Goal: Find specific page/section: Find specific page/section

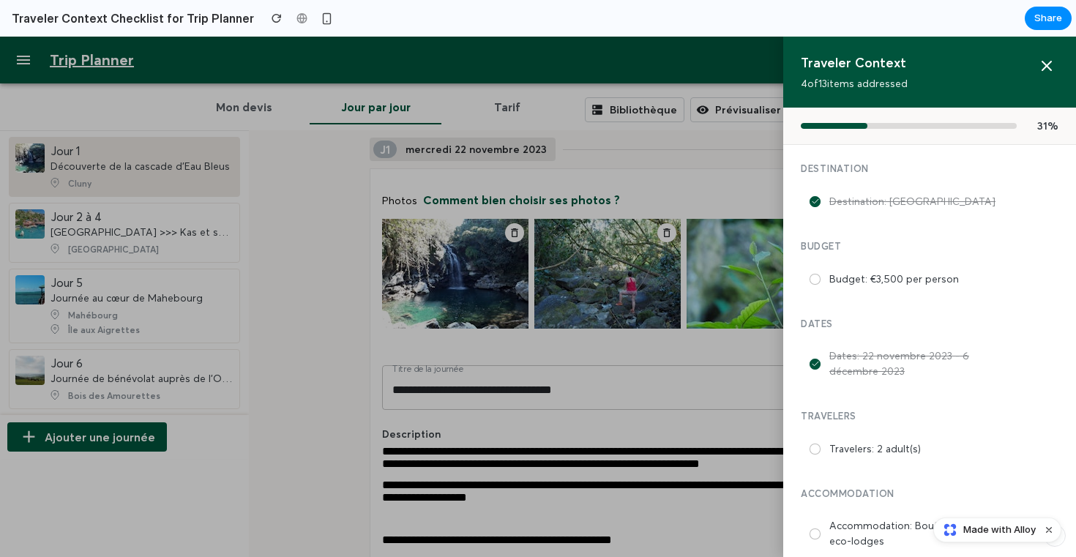
click at [707, 178] on div at bounding box center [538, 297] width 1076 height 521
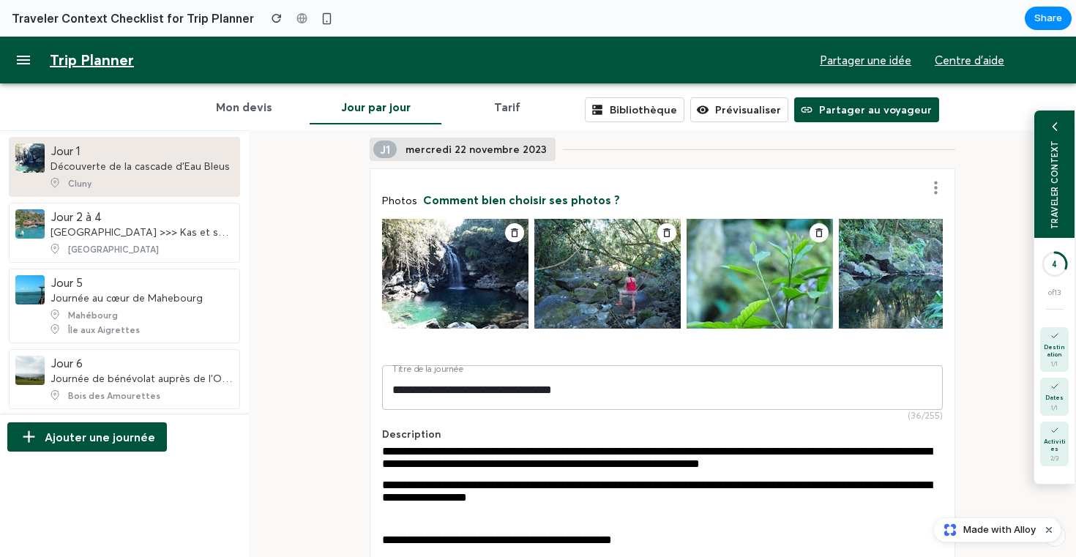
click at [1055, 199] on div "TRAVELER CONTEXT" at bounding box center [1055, 184] width 10 height 89
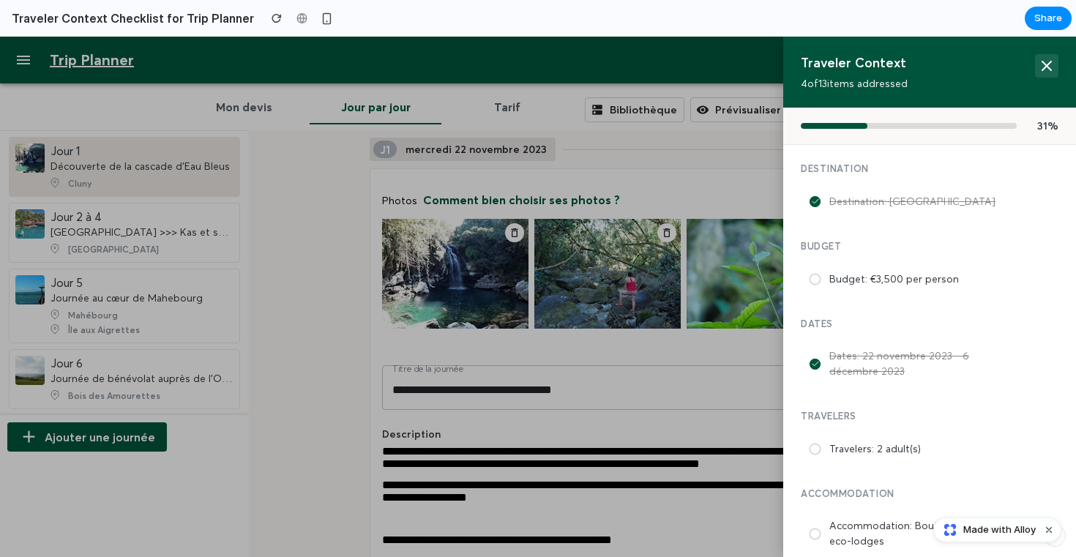
click at [1049, 70] on icon at bounding box center [1047, 66] width 18 height 18
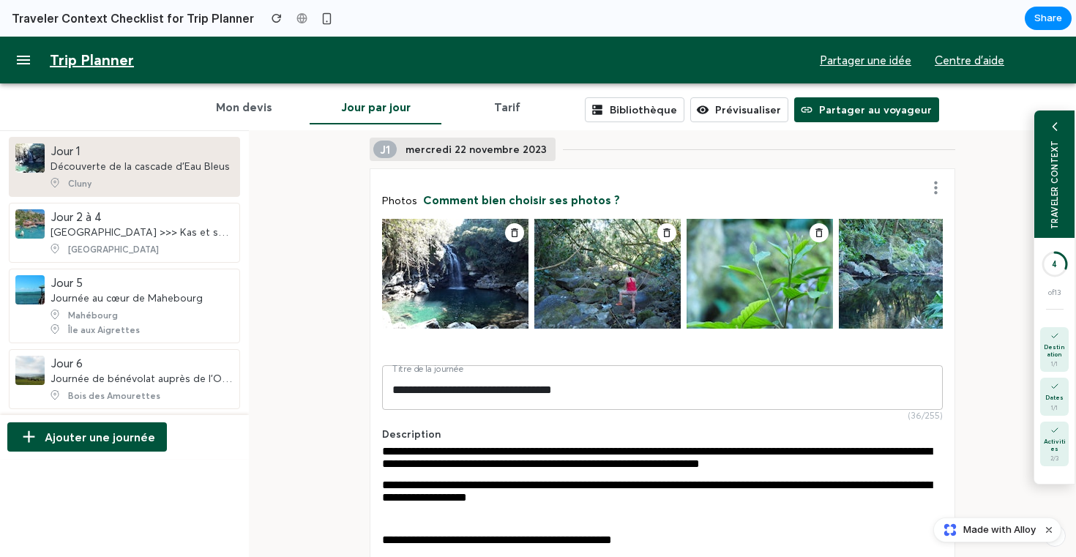
click at [1057, 142] on div "TRAVELER CONTEXT" at bounding box center [1055, 184] width 10 height 89
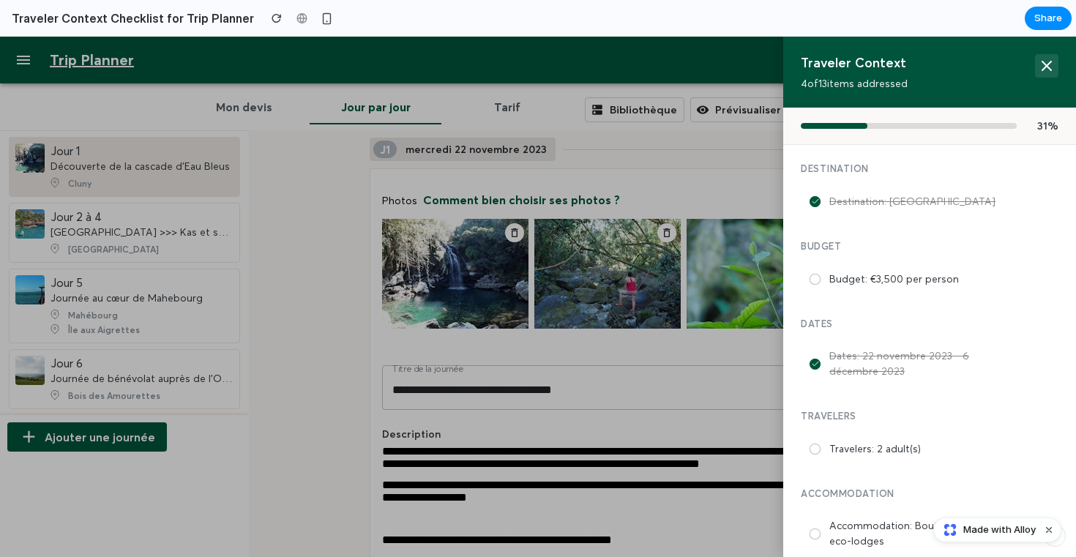
click at [1047, 75] on button at bounding box center [1046, 65] width 23 height 23
